Goal: Task Accomplishment & Management: Complete application form

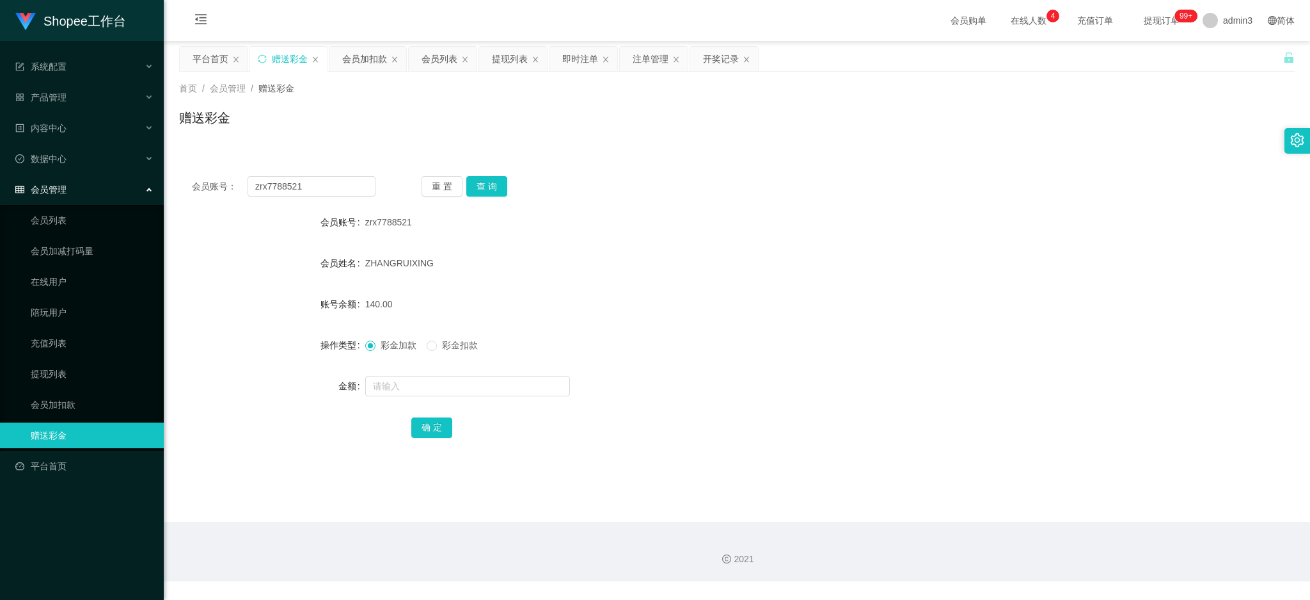
click at [303, 184] on input "zrx7788521" at bounding box center [312, 186] width 128 height 20
type input "Apple23"
click at [489, 187] on button "查 询" at bounding box center [486, 186] width 41 height 20
click at [449, 388] on input "text" at bounding box center [467, 386] width 205 height 20
type input "100"
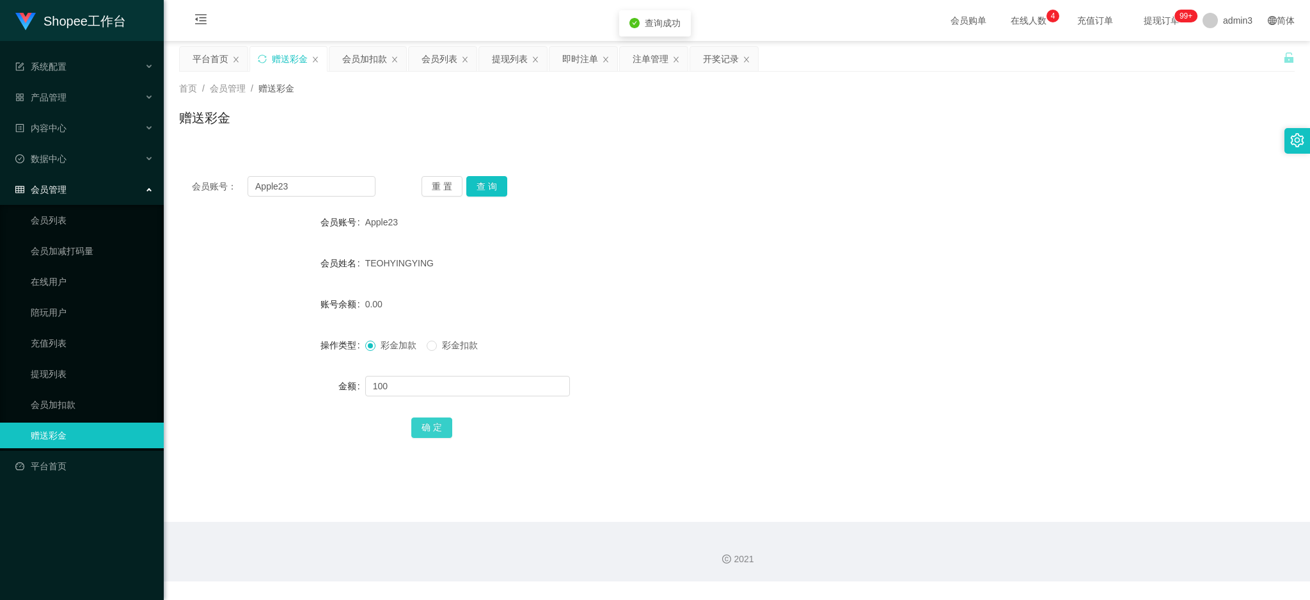
click at [438, 428] on button "确 定" at bounding box center [431, 427] width 41 height 20
click at [329, 185] on input "Apple23" at bounding box center [312, 186] width 128 height 20
paste input "ml86"
type input "ml86"
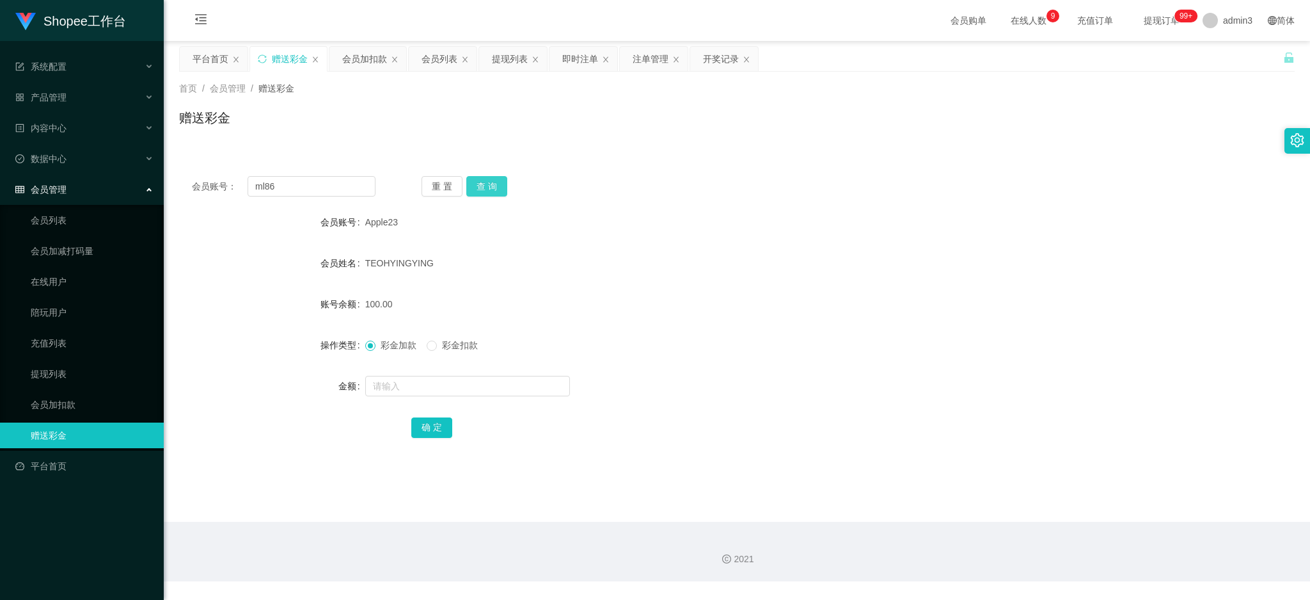
click at [487, 179] on button "查 询" at bounding box center [486, 186] width 41 height 20
drag, startPoint x: 418, startPoint y: 365, endPoint x: 393, endPoint y: 383, distance: 31.1
click at [418, 363] on form "会员账号 ml86 会员姓名 menglei 账号余额 0.00 操作类型 彩金加款 彩金扣款 金额 确 定" at bounding box center [737, 324] width 1116 height 230
click at [392, 384] on input "text" at bounding box center [467, 386] width 205 height 20
type input "100"
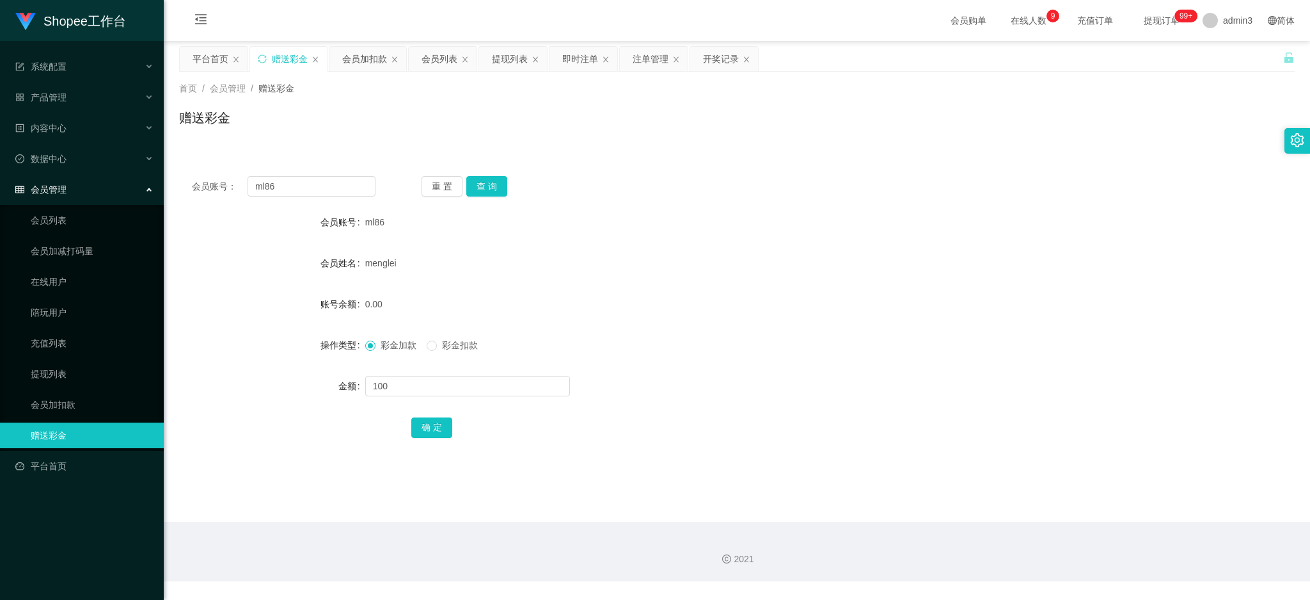
click at [422, 437] on div "确 定" at bounding box center [736, 427] width 651 height 26
click at [431, 428] on button "确 定" at bounding box center [431, 427] width 41 height 20
click at [505, 61] on div "提现列表" at bounding box center [510, 59] width 36 height 24
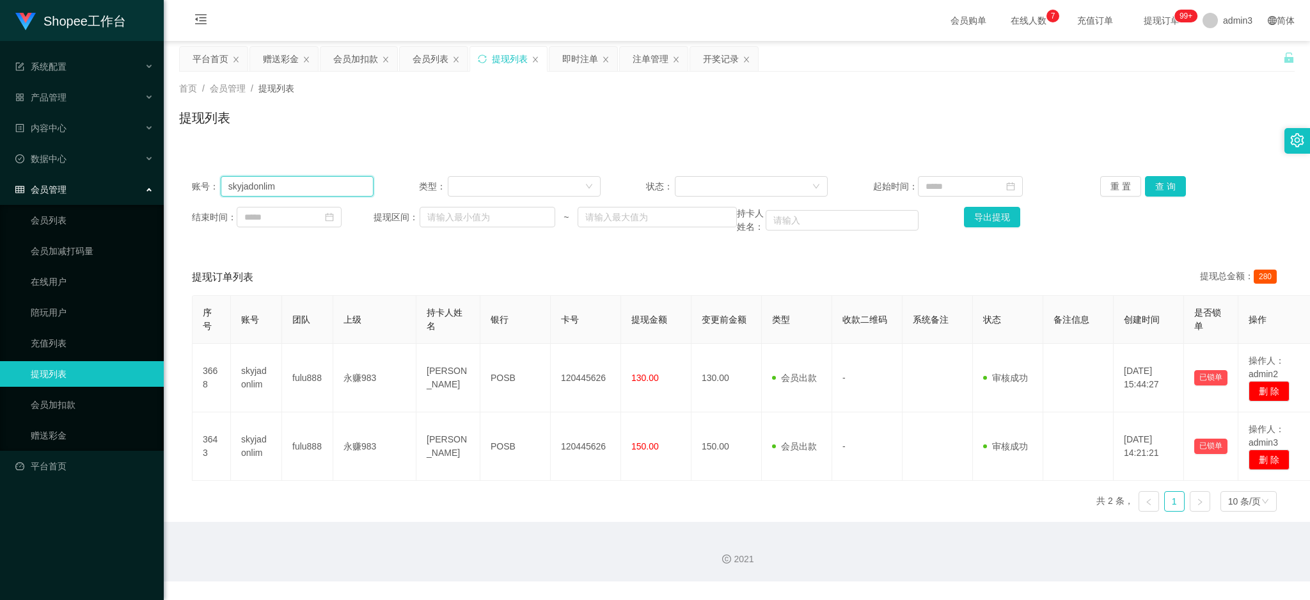
click at [299, 190] on input "skyjadonlim" at bounding box center [297, 186] width 153 height 20
paste input "Apple23"
click at [1150, 186] on button "查 询" at bounding box center [1165, 186] width 41 height 20
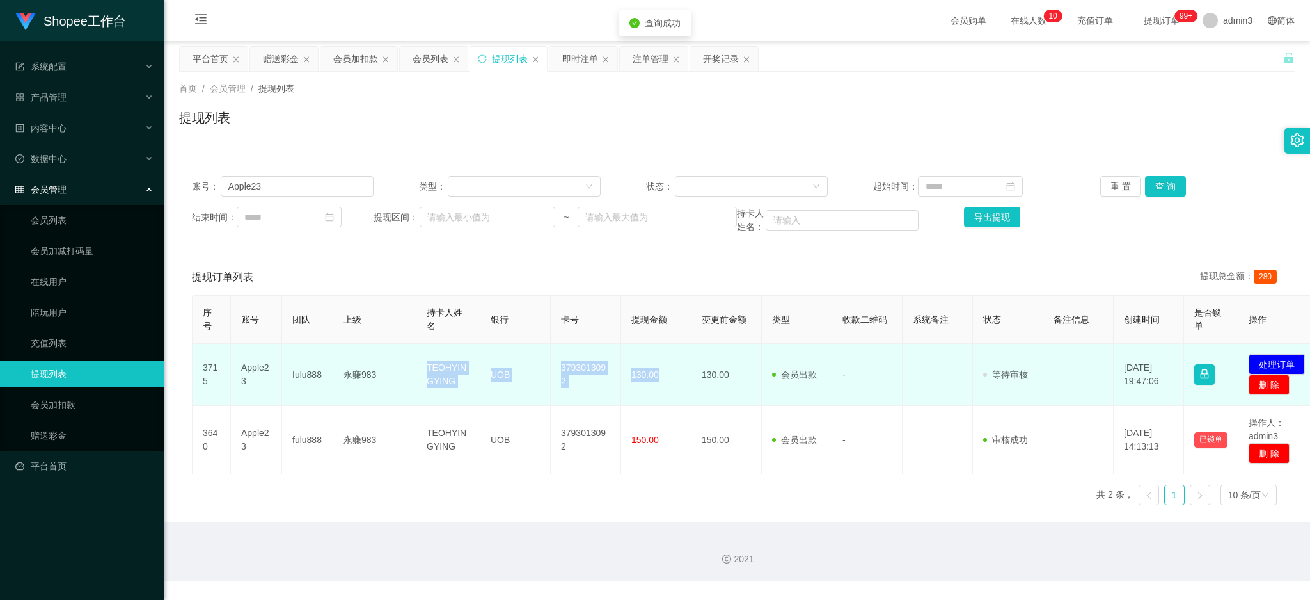
drag, startPoint x: 422, startPoint y: 353, endPoint x: 676, endPoint y: 390, distance: 256.6
click at [676, 390] on tr "3715 Apple23 fulu888 永赚983 TEOHYINGYING UOB 3793013092 130.00 130.00 会员出款 人工取款 …" at bounding box center [758, 375] width 1131 height 62
copy tr "TEOHYINGYING UOB 3793013092 130.00"
click at [1275, 365] on button "处理订单" at bounding box center [1277, 364] width 56 height 20
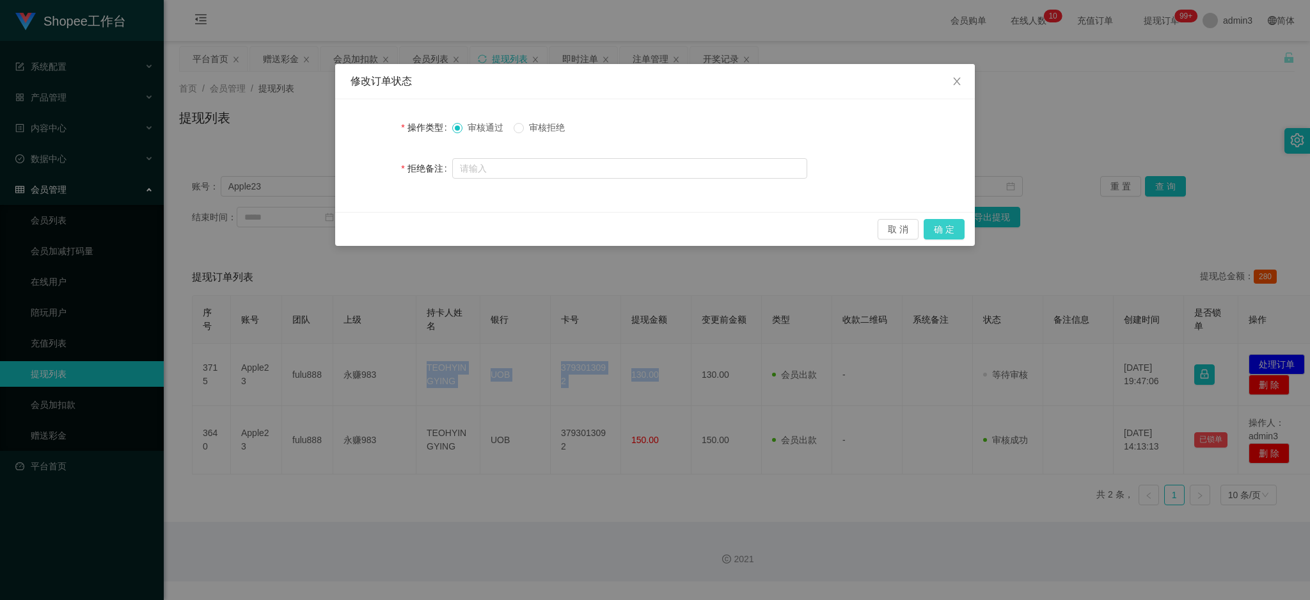
click at [949, 235] on button "确 定" at bounding box center [944, 229] width 41 height 20
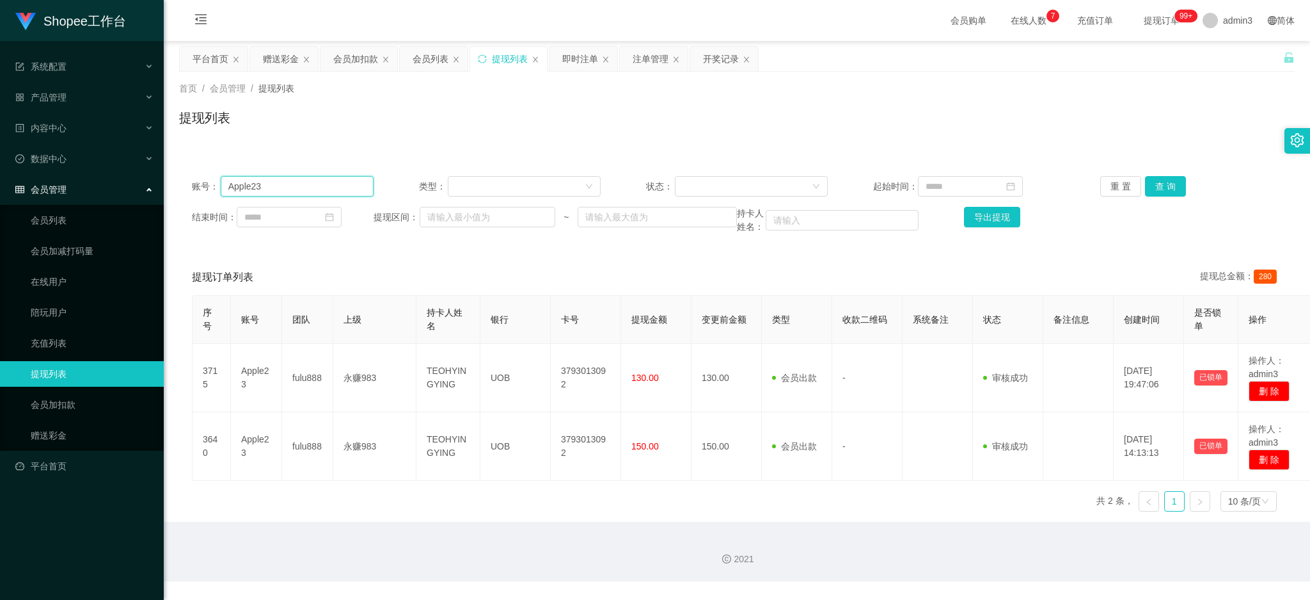
click at [283, 188] on input "Apple23" at bounding box center [297, 186] width 153 height 20
paste input "Deswong19"
click at [1169, 192] on button "查 询" at bounding box center [1165, 186] width 41 height 20
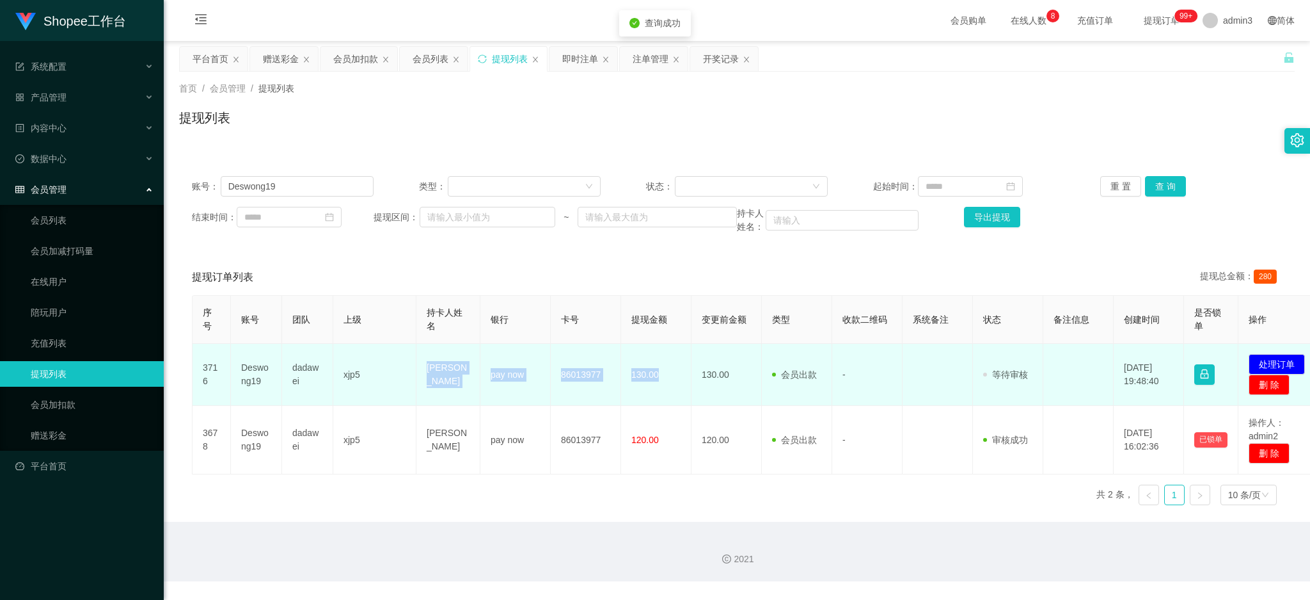
copy tr "[PERSON_NAME] pay now 86013977 130.00"
drag, startPoint x: 426, startPoint y: 364, endPoint x: 669, endPoint y: 402, distance: 246.2
click at [669, 402] on tr "3716 Deswong19 dadawei xjp5 [PERSON_NAME] Wah pay now 86013977 130.00 130.00 会员…" at bounding box center [758, 375] width 1131 height 62
click at [1275, 363] on button "处理订单" at bounding box center [1277, 364] width 56 height 20
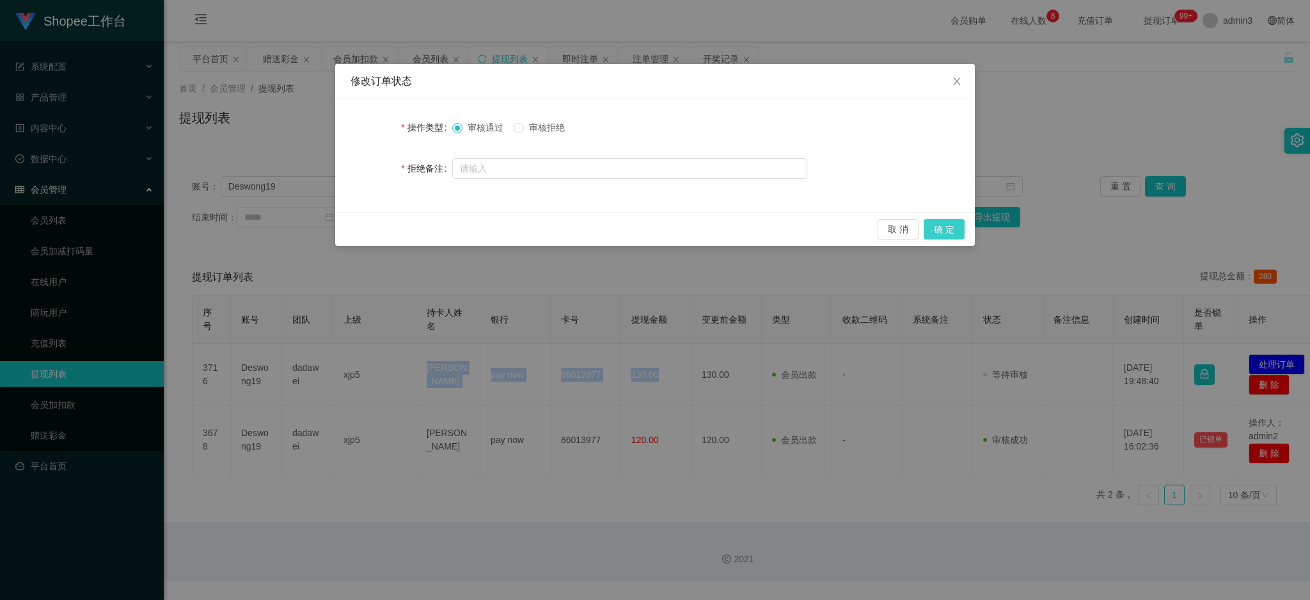
click at [956, 225] on button "确 定" at bounding box center [944, 229] width 41 height 20
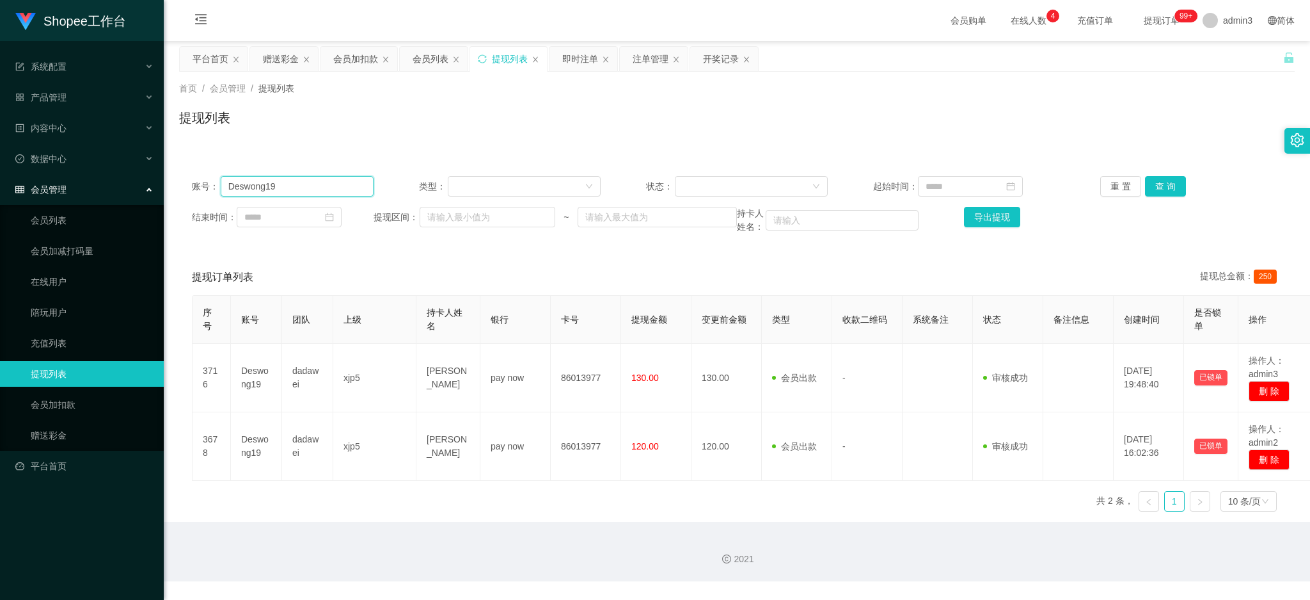
click at [296, 195] on input "Deswong19" at bounding box center [297, 186] width 153 height 20
paste input "Apple23"
type input "Apple23"
click at [1159, 181] on button "查 询" at bounding box center [1165, 186] width 41 height 20
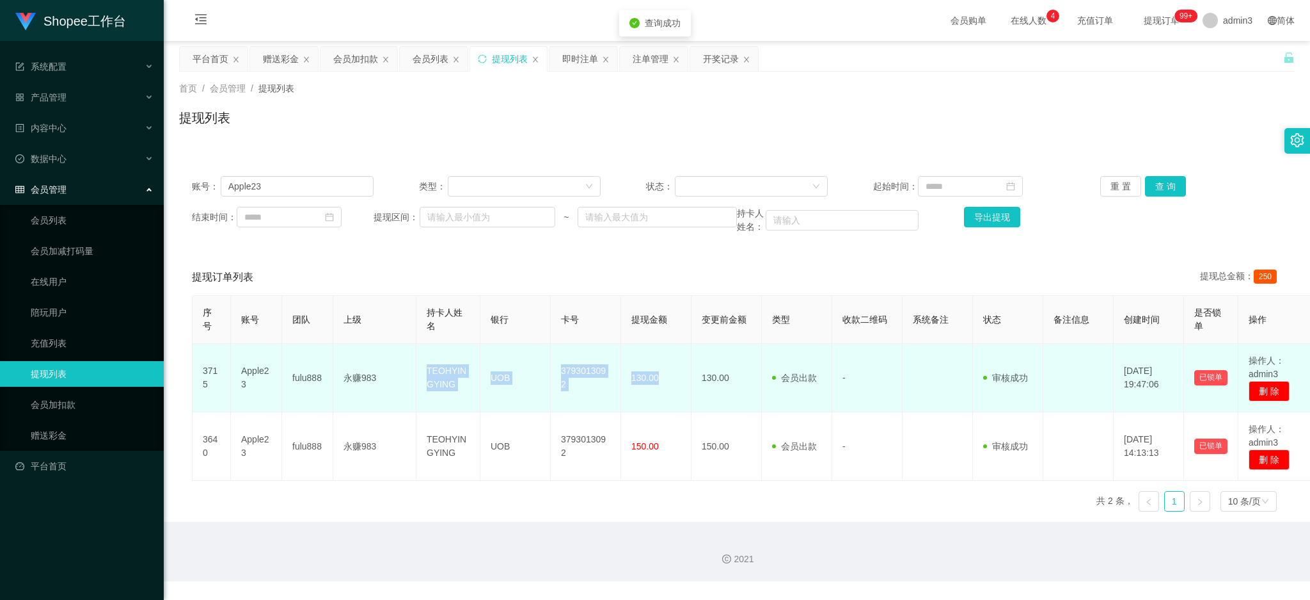
drag, startPoint x: 424, startPoint y: 368, endPoint x: 662, endPoint y: 386, distance: 238.1
click at [662, 386] on tr "3715 Apple23 fulu888 永赚983 TEOHYINGYING UOB 3793013092 130.00 130.00 会员出款 人工取款 …" at bounding box center [754, 378] width 1123 height 68
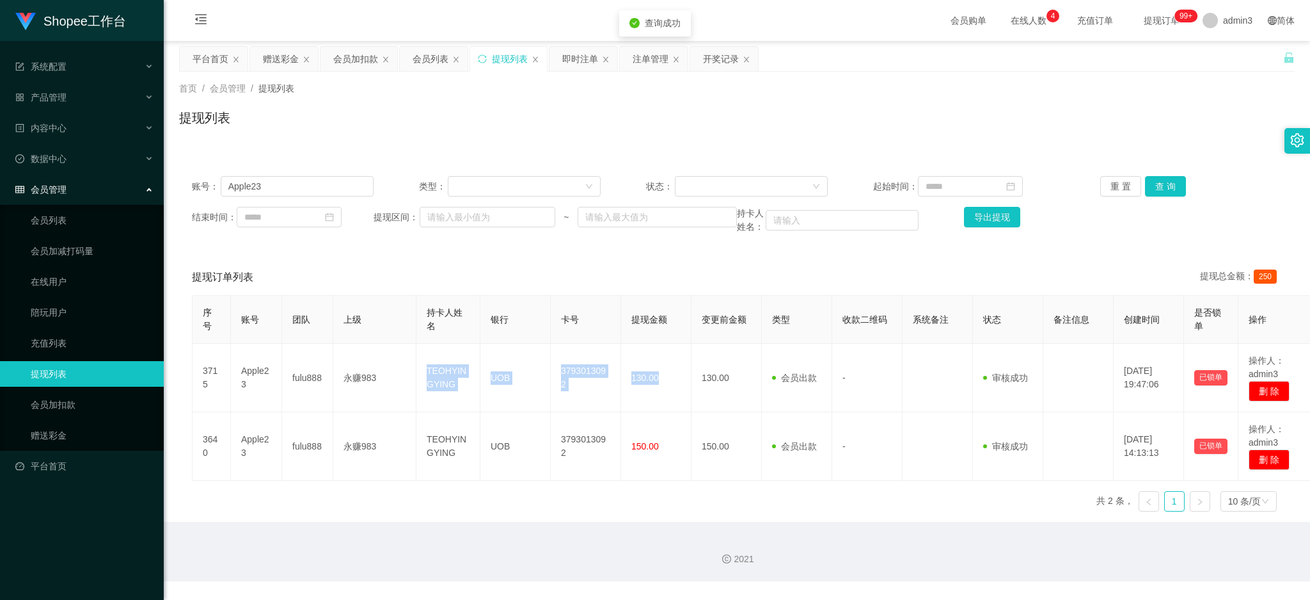
copy tr "TEOHYINGYING UOB 3793013092 130.00"
click at [281, 65] on div "赠送彩金" at bounding box center [281, 59] width 36 height 24
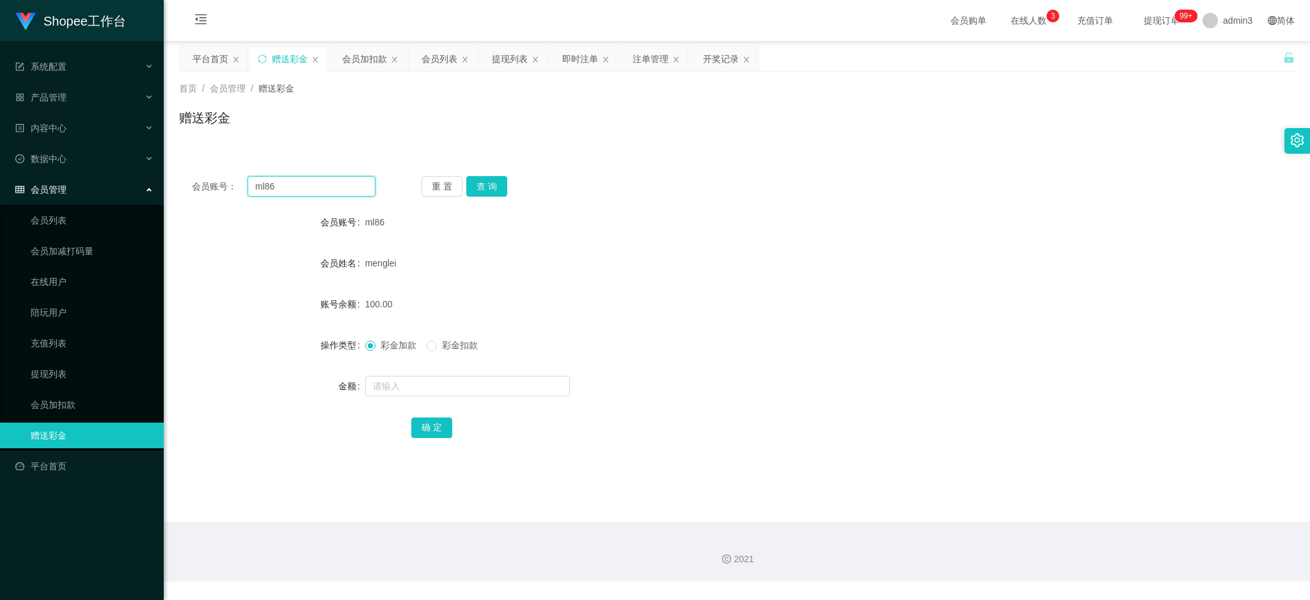
click at [253, 189] on input "ml86" at bounding box center [312, 186] width 128 height 20
click at [476, 184] on button "查 询" at bounding box center [486, 186] width 41 height 20
click at [424, 397] on div at bounding box center [690, 386] width 651 height 26
click at [426, 390] on input "text" at bounding box center [467, 386] width 205 height 20
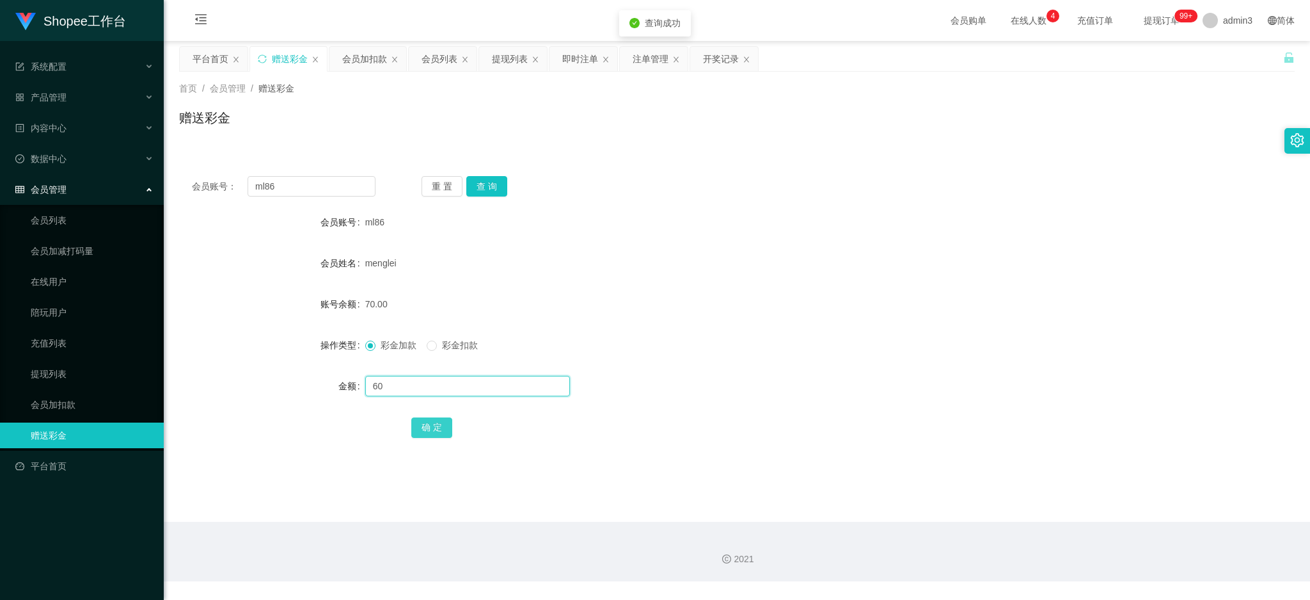
type input "60"
click at [417, 422] on button "确 定" at bounding box center [431, 427] width 41 height 20
